Goal: Find specific page/section: Find specific page/section

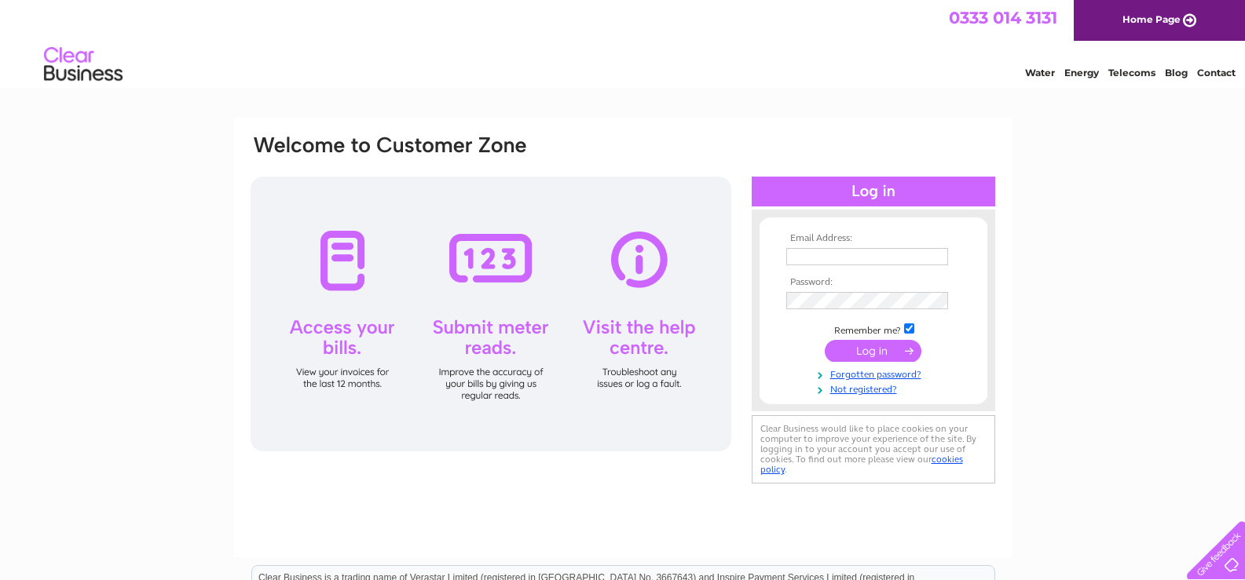
type input "[EMAIL_ADDRESS][DOMAIN_NAME]"
click at [862, 352] on input "submit" at bounding box center [873, 351] width 97 height 22
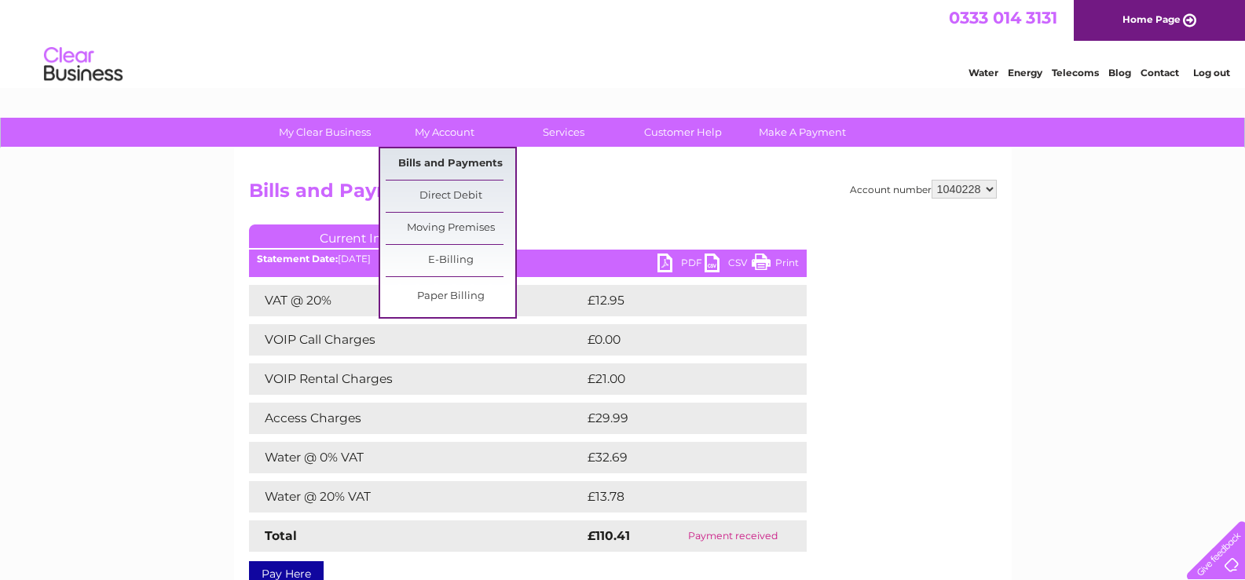
click at [451, 163] on link "Bills and Payments" at bounding box center [451, 163] width 130 height 31
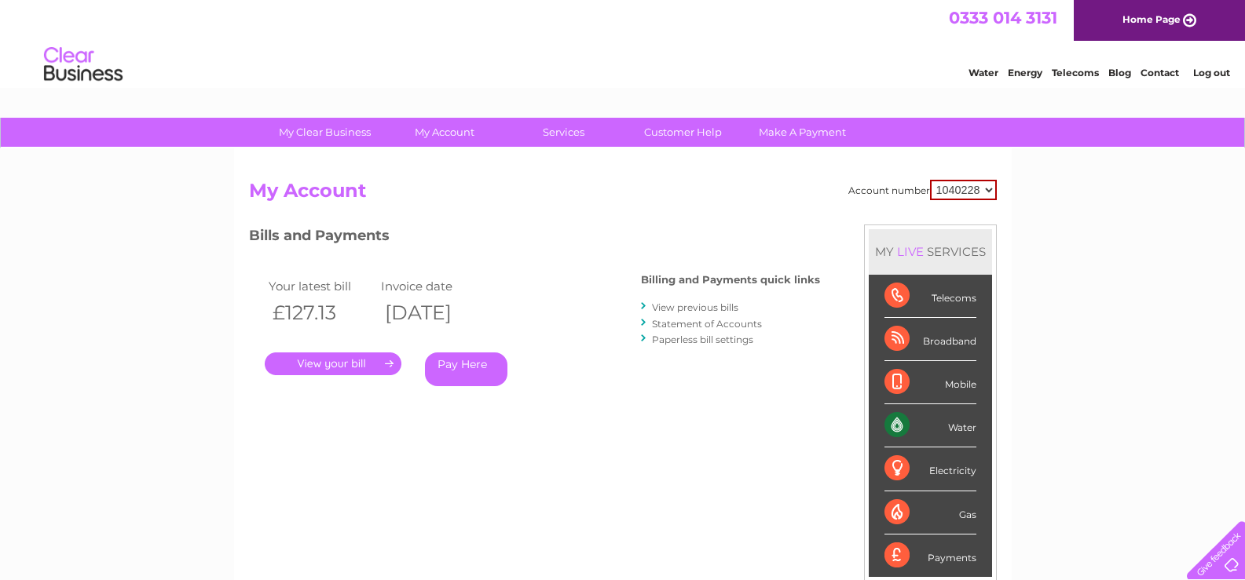
click at [354, 358] on link "." at bounding box center [333, 364] width 137 height 23
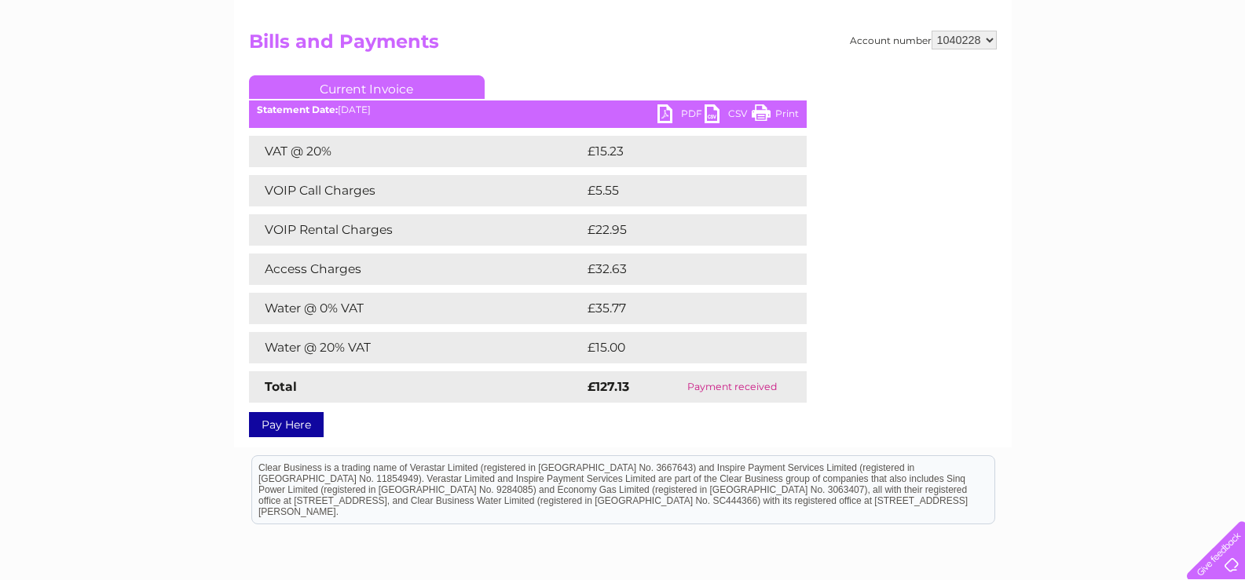
scroll to position [157, 0]
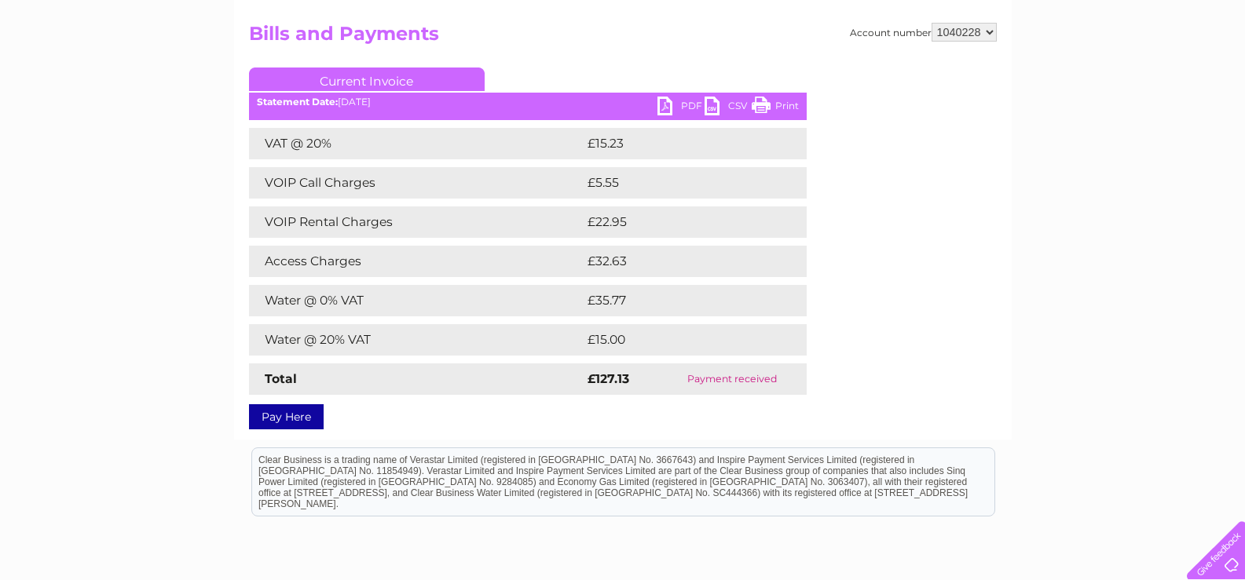
click at [689, 101] on link "PDF" at bounding box center [680, 108] width 47 height 23
